Goal: Download file/media

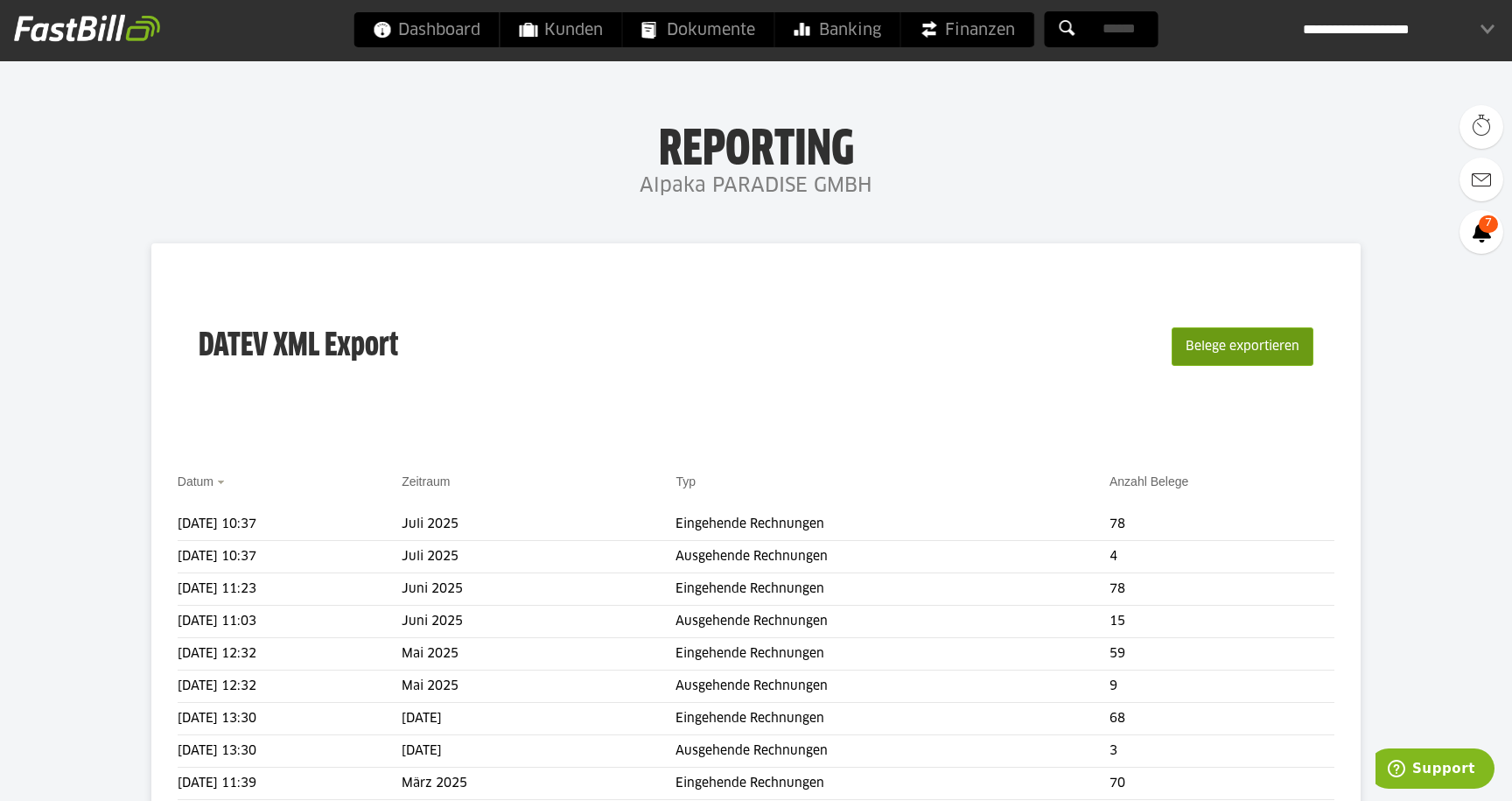
click at [1222, 341] on button "Belege exportieren" at bounding box center [1242, 347] width 142 height 39
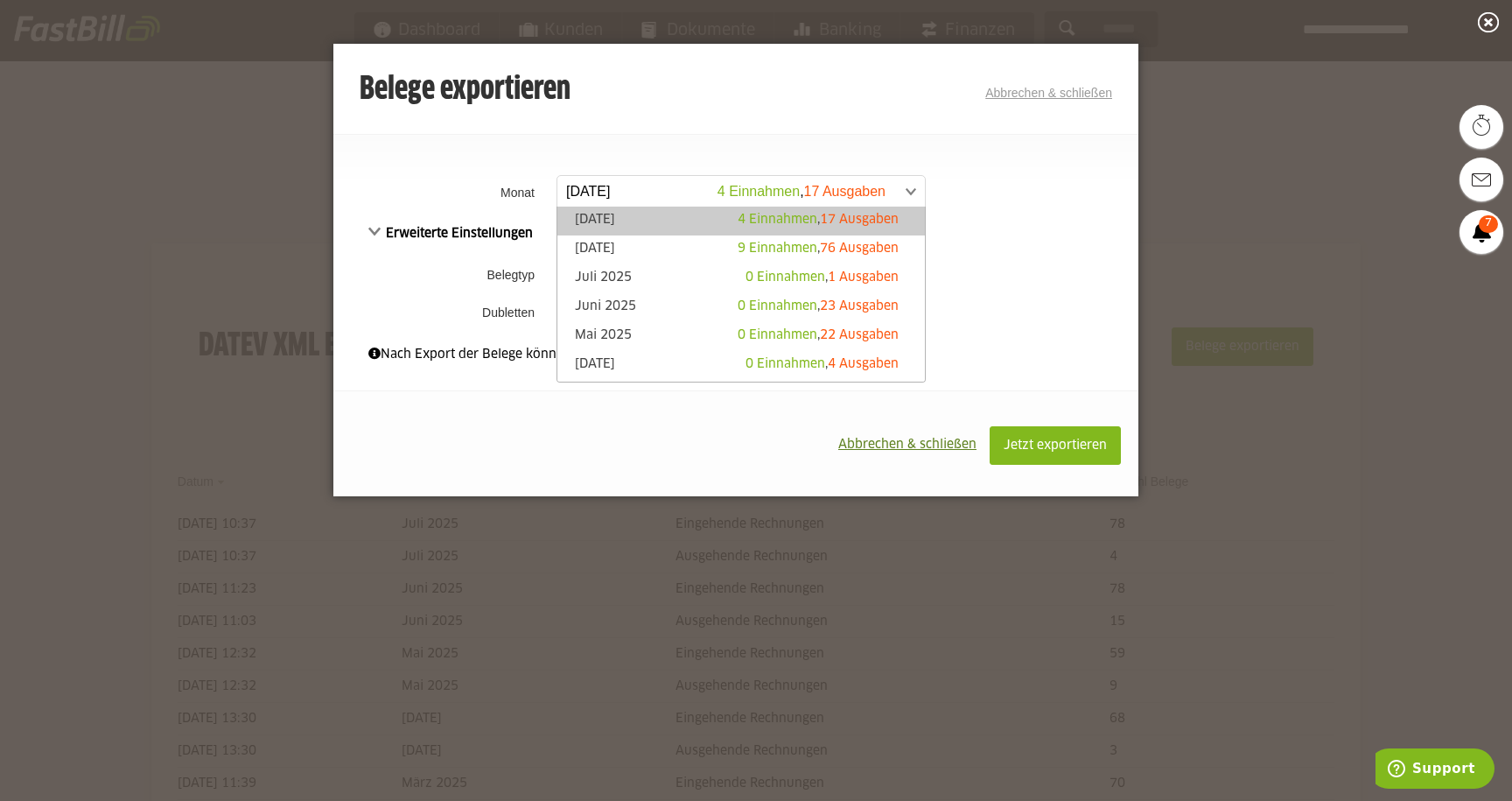
click at [683, 193] on span at bounding box center [733, 192] width 367 height 32
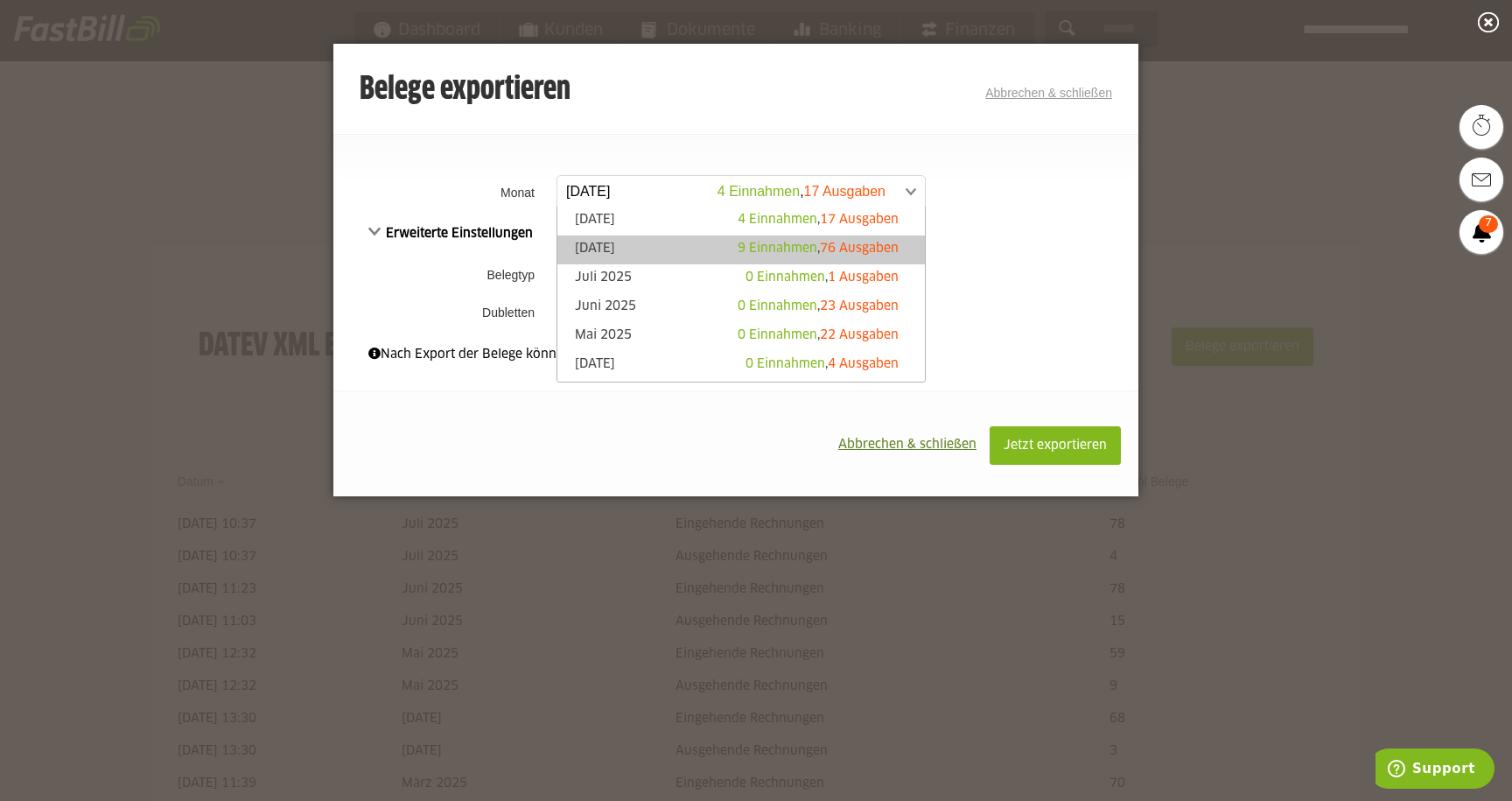
click at [647, 246] on link "[DATE] 9 Einnahmen , 76 Ausgaben" at bounding box center [741, 250] width 350 height 20
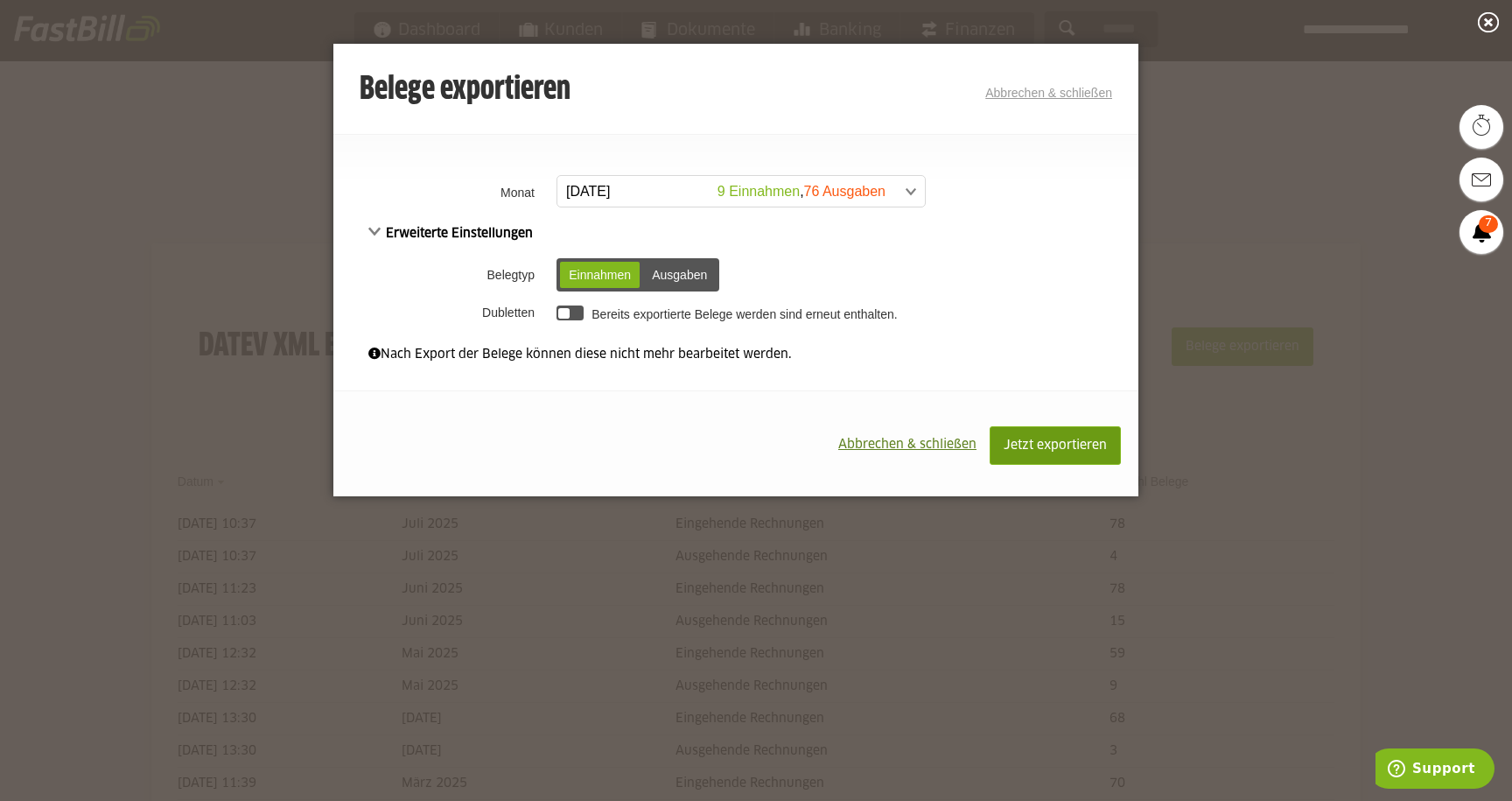
click at [1019, 435] on button "Jetzt exportieren" at bounding box center [1055, 446] width 132 height 39
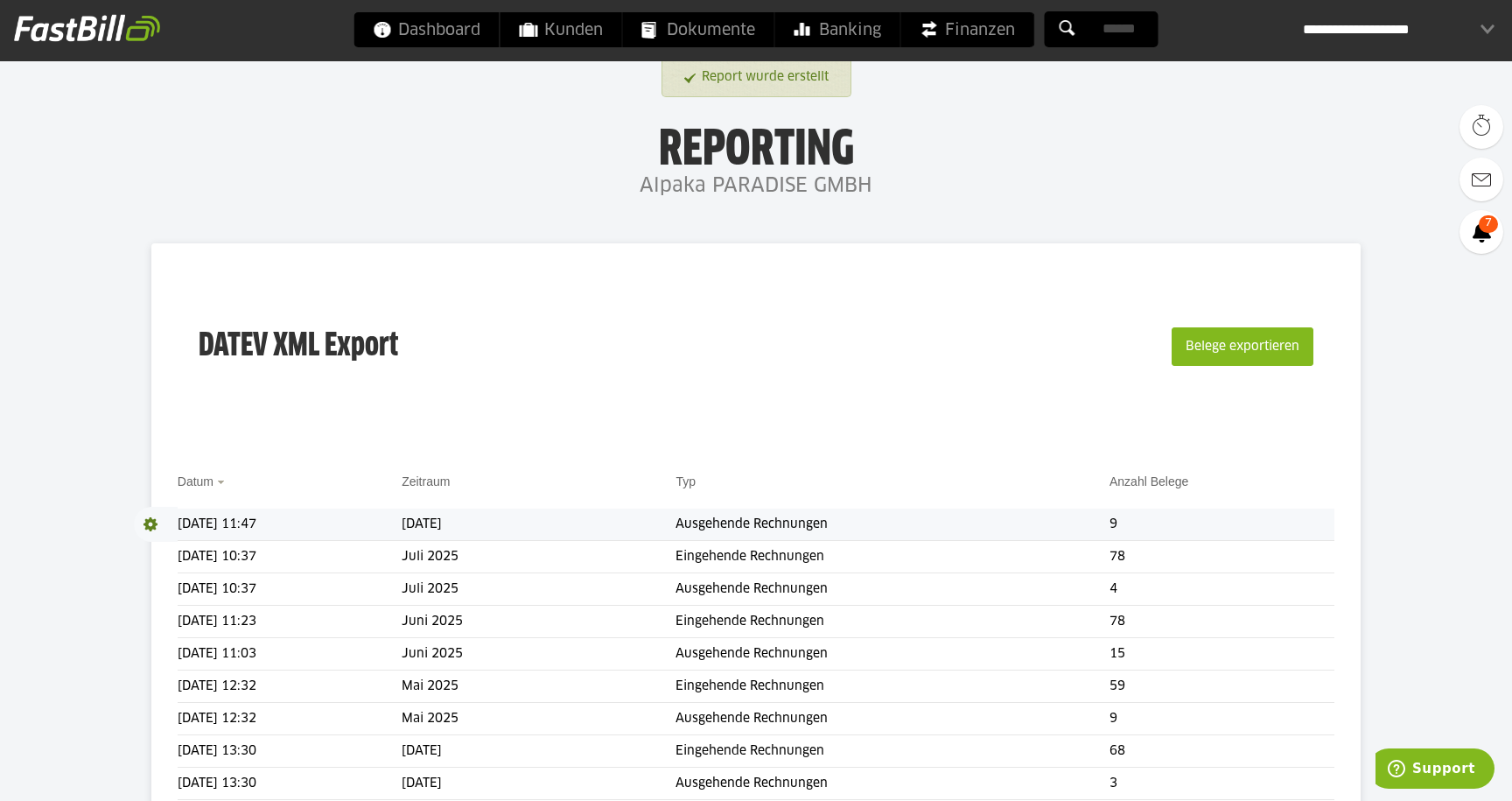
click at [153, 525] on span at bounding box center [156, 525] width 44 height 35
click at [191, 549] on link "Download" at bounding box center [181, 548] width 94 height 20
click at [1245, 344] on button "Belege exportieren" at bounding box center [1242, 347] width 142 height 39
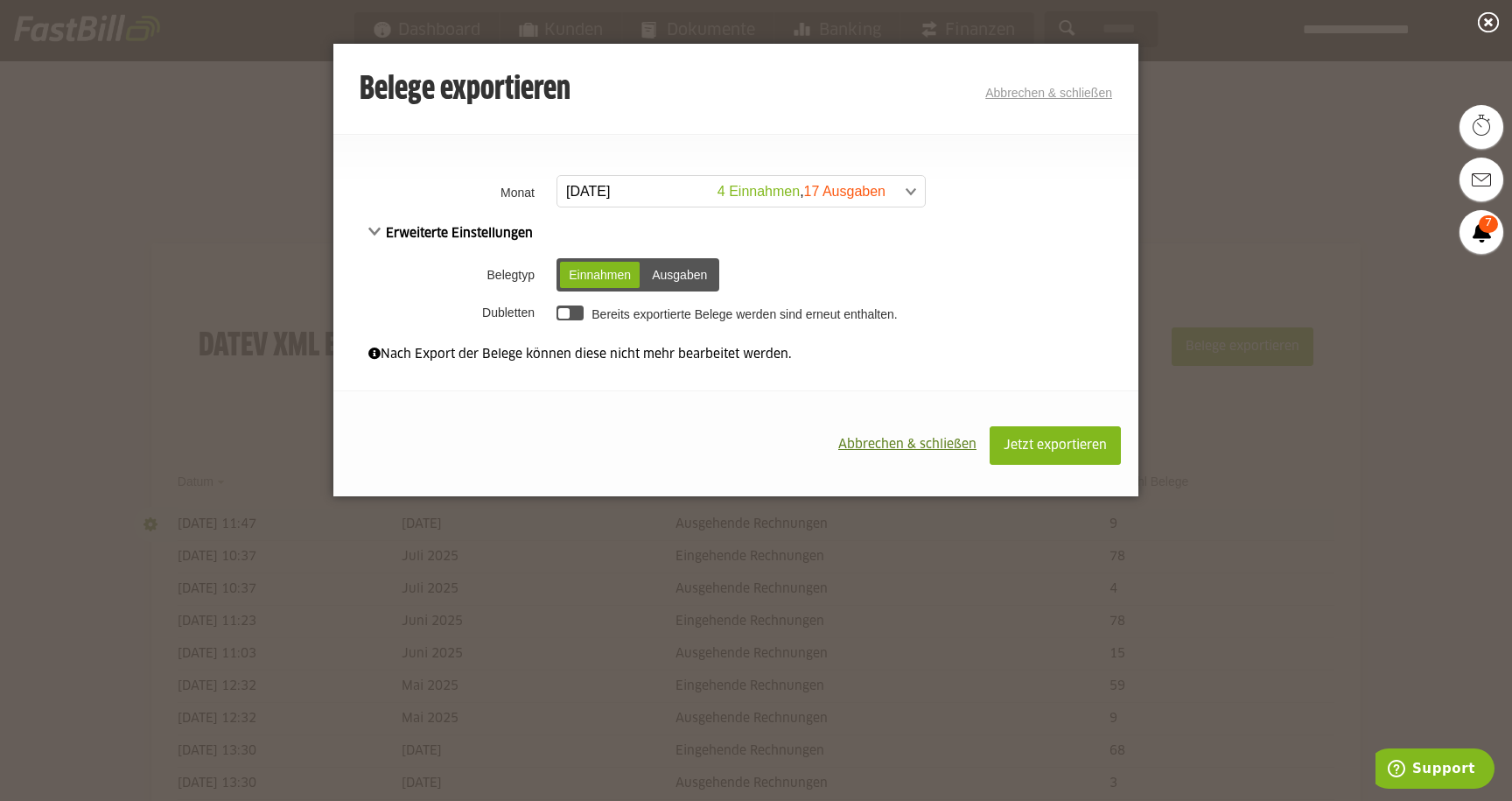
click at [647, 185] on span at bounding box center [733, 192] width 367 height 32
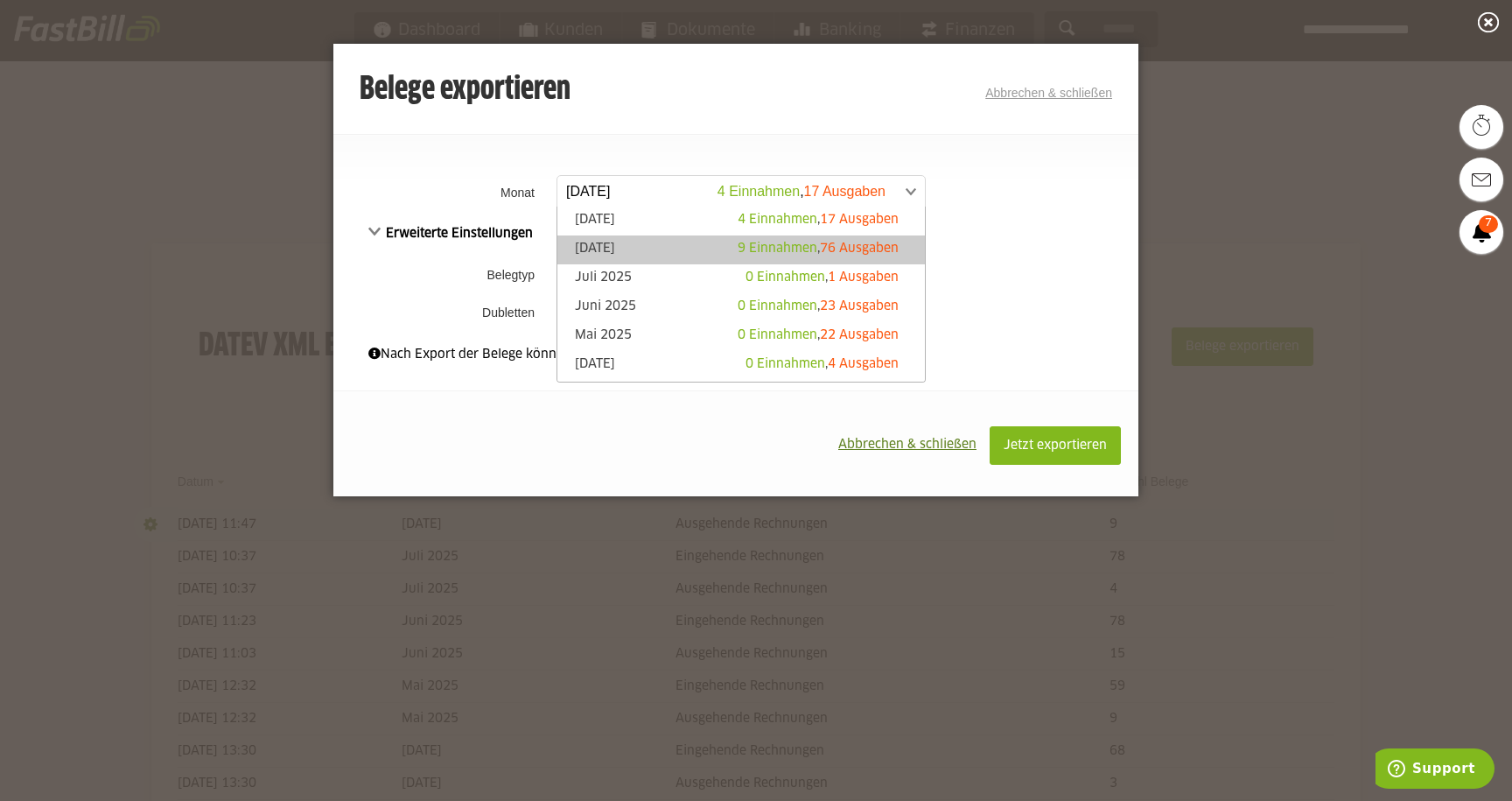
click at [621, 244] on link "[DATE] 9 Einnahmen , 76 Ausgaben" at bounding box center [741, 250] width 350 height 20
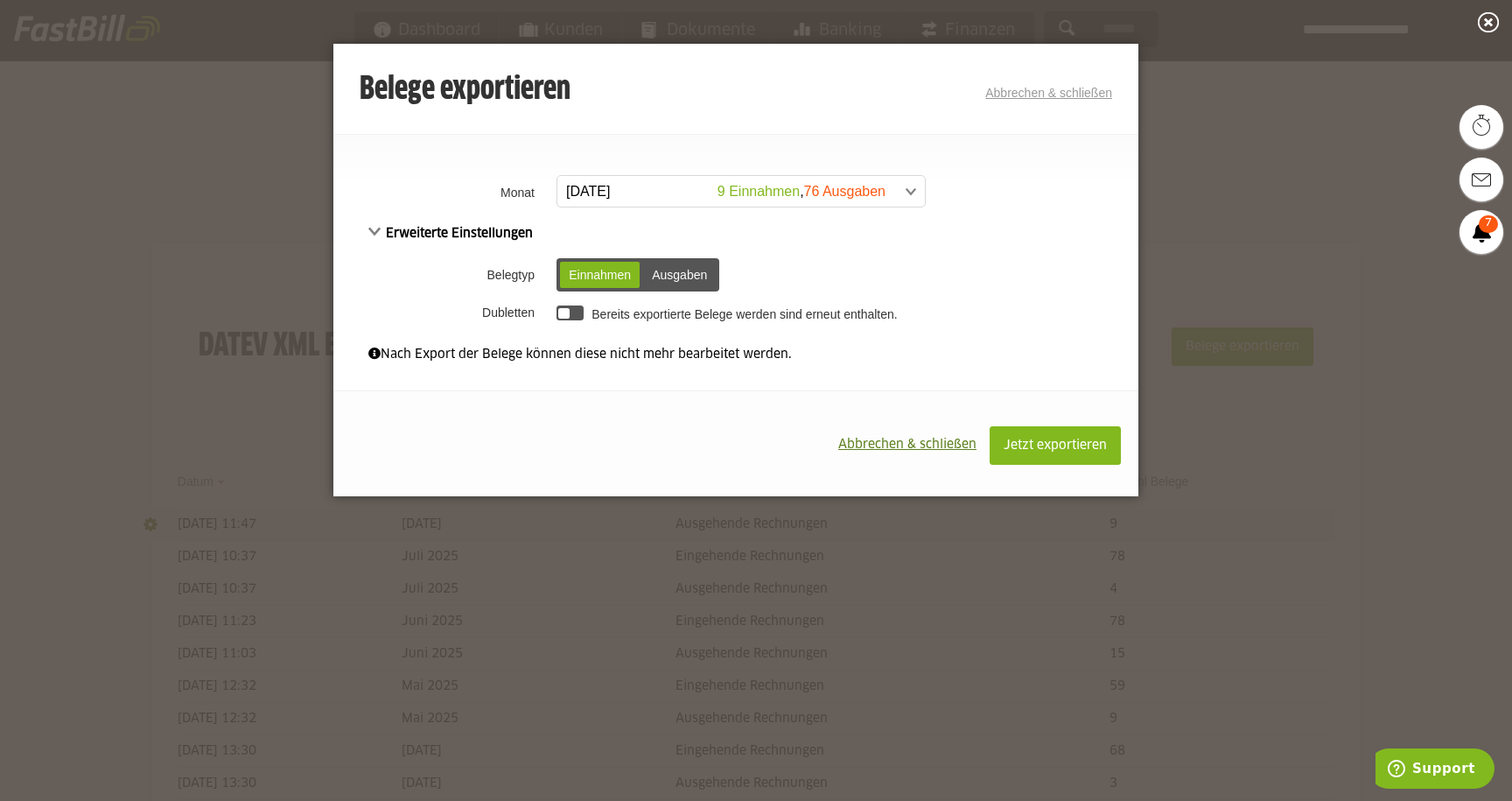
click at [666, 276] on div "Ausgaben" at bounding box center [680, 275] width 72 height 26
click at [1054, 445] on span "Jetzt exportieren" at bounding box center [1055, 446] width 103 height 12
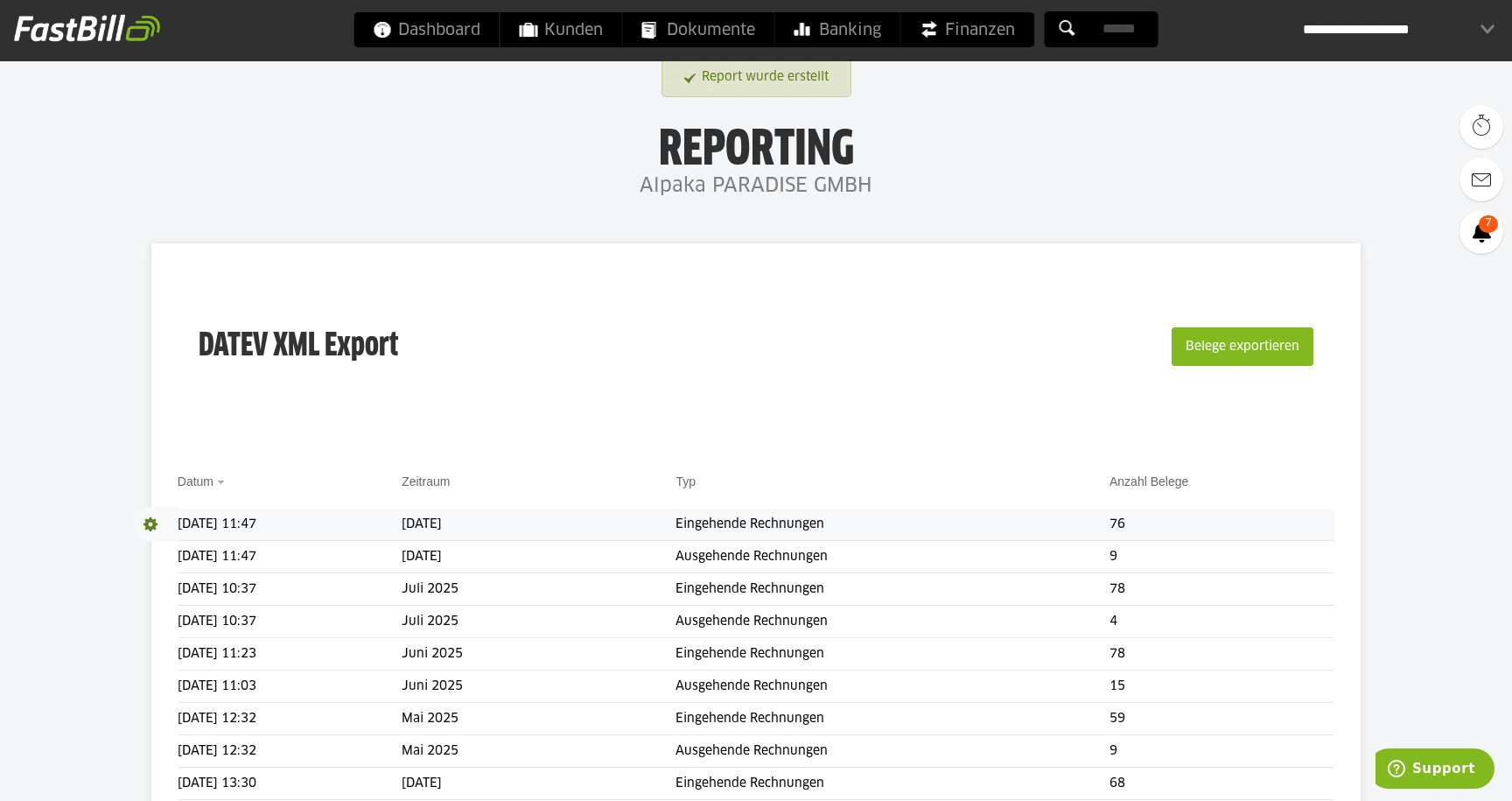
click at [150, 525] on span at bounding box center [156, 525] width 44 height 35
click at [165, 548] on link "Download" at bounding box center [181, 548] width 94 height 20
click at [1485, 22] on div "**********" at bounding box center [1398, 30] width 192 height 35
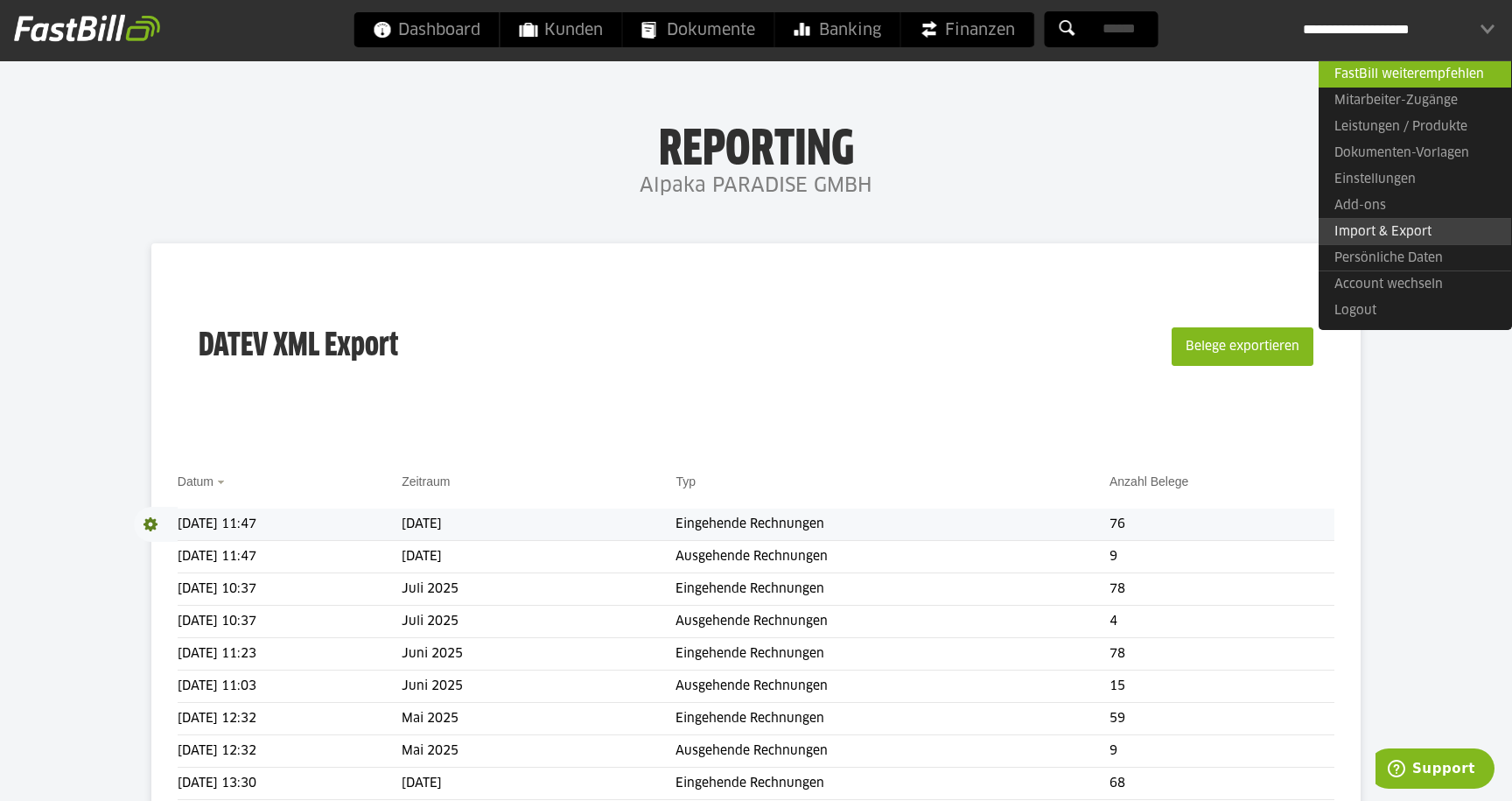
click at [1398, 227] on link "Import & Export" at bounding box center [1415, 231] width 192 height 27
